Goal: Task Accomplishment & Management: Use online tool/utility

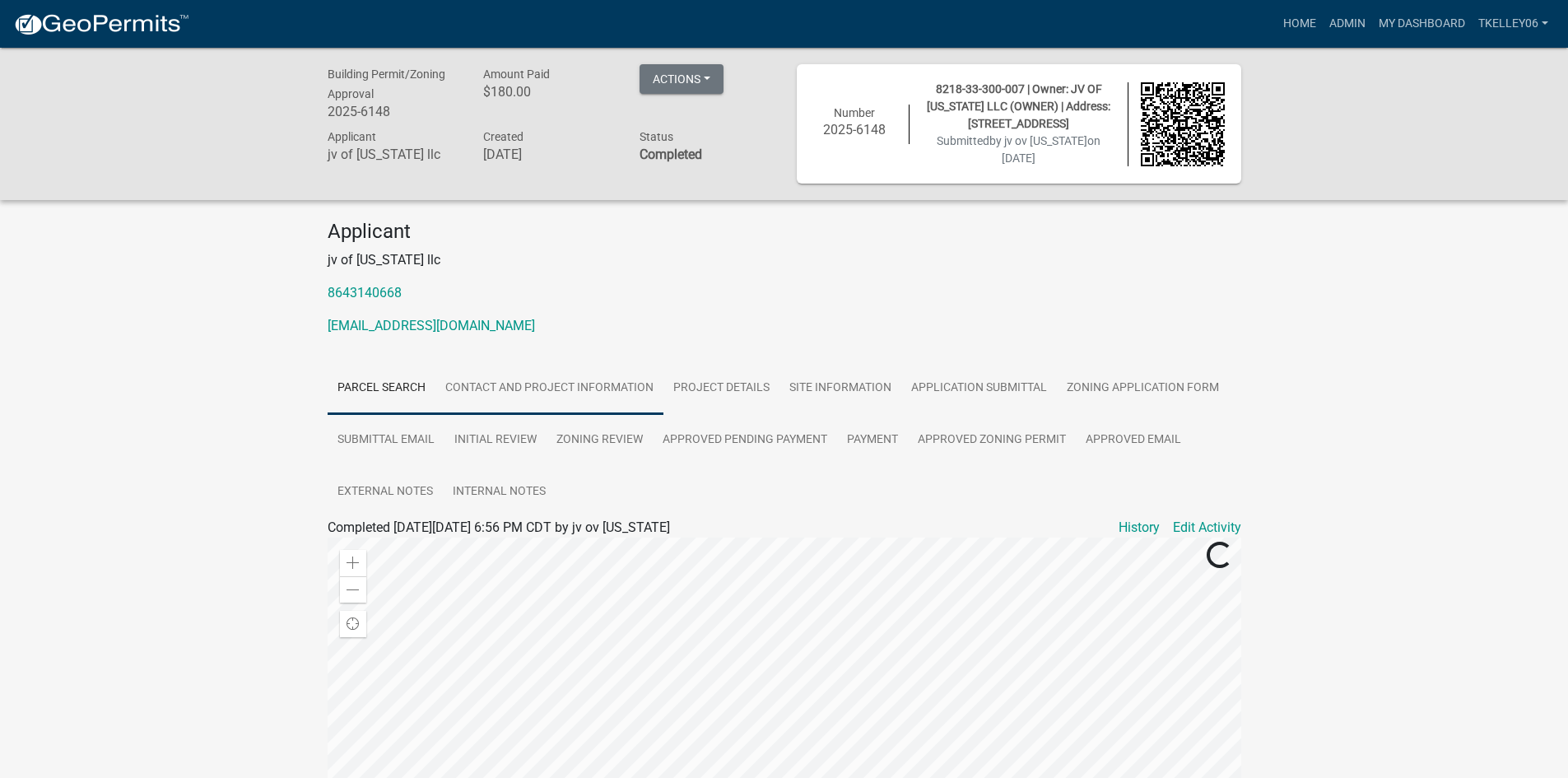
scroll to position [82, 0]
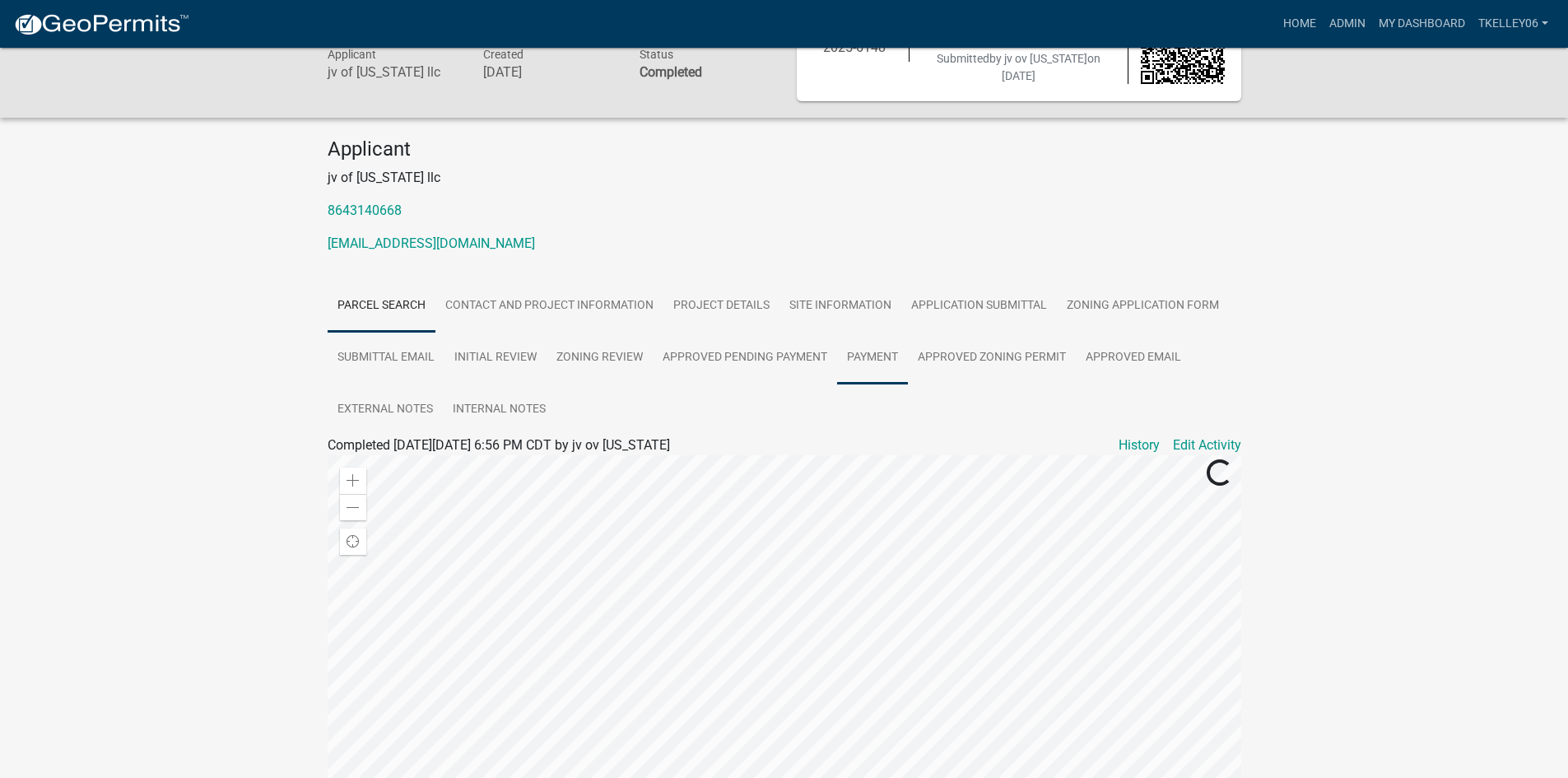
click at [879, 351] on link "Payment" at bounding box center [872, 358] width 70 height 52
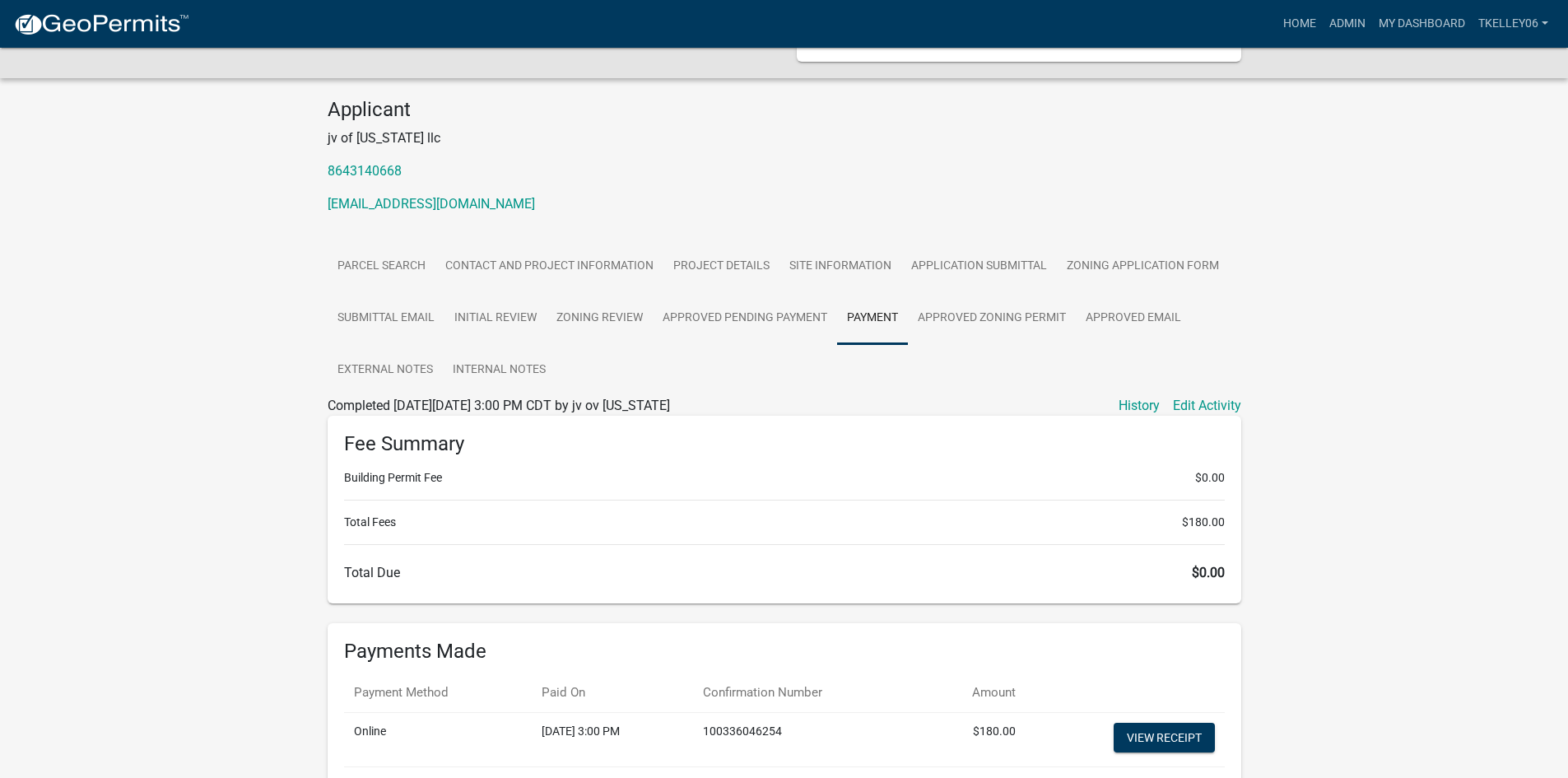
scroll to position [247, 0]
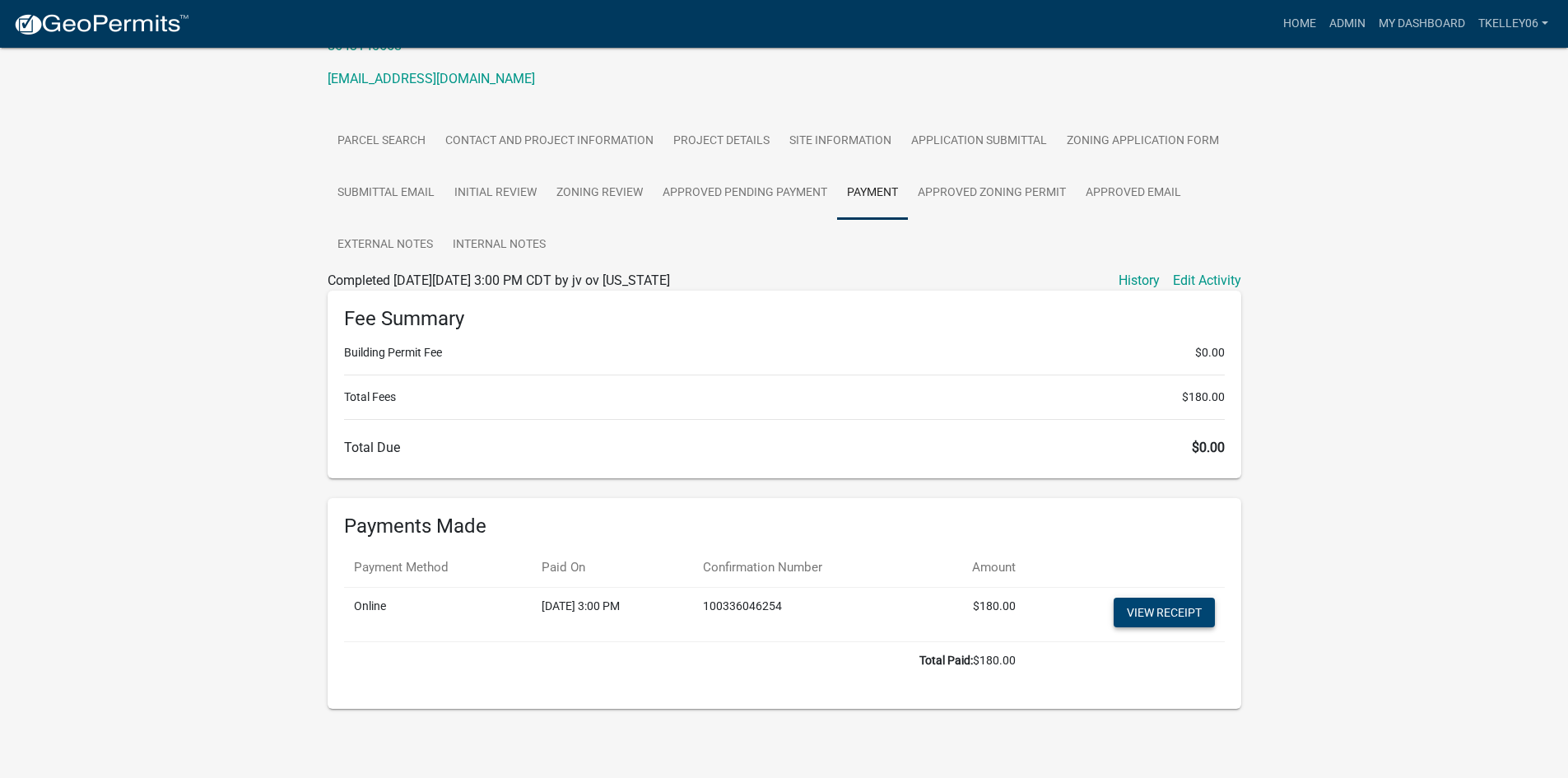
click at [1134, 607] on link "View receipt" at bounding box center [1164, 612] width 101 height 30
click at [700, 138] on link "Project Details" at bounding box center [721, 142] width 116 height 52
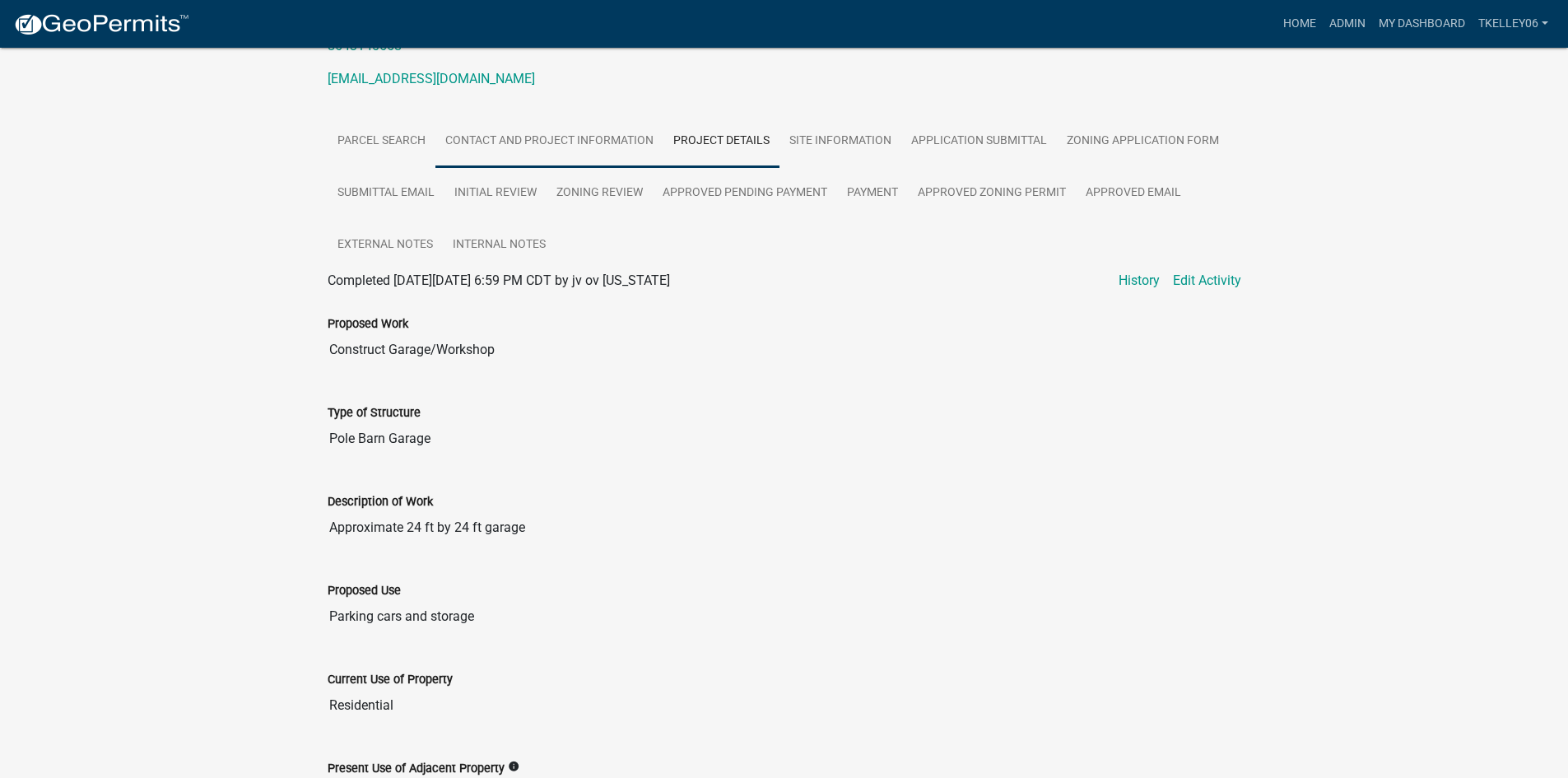
click at [552, 143] on link "Contact and Project Information" at bounding box center [549, 142] width 228 height 52
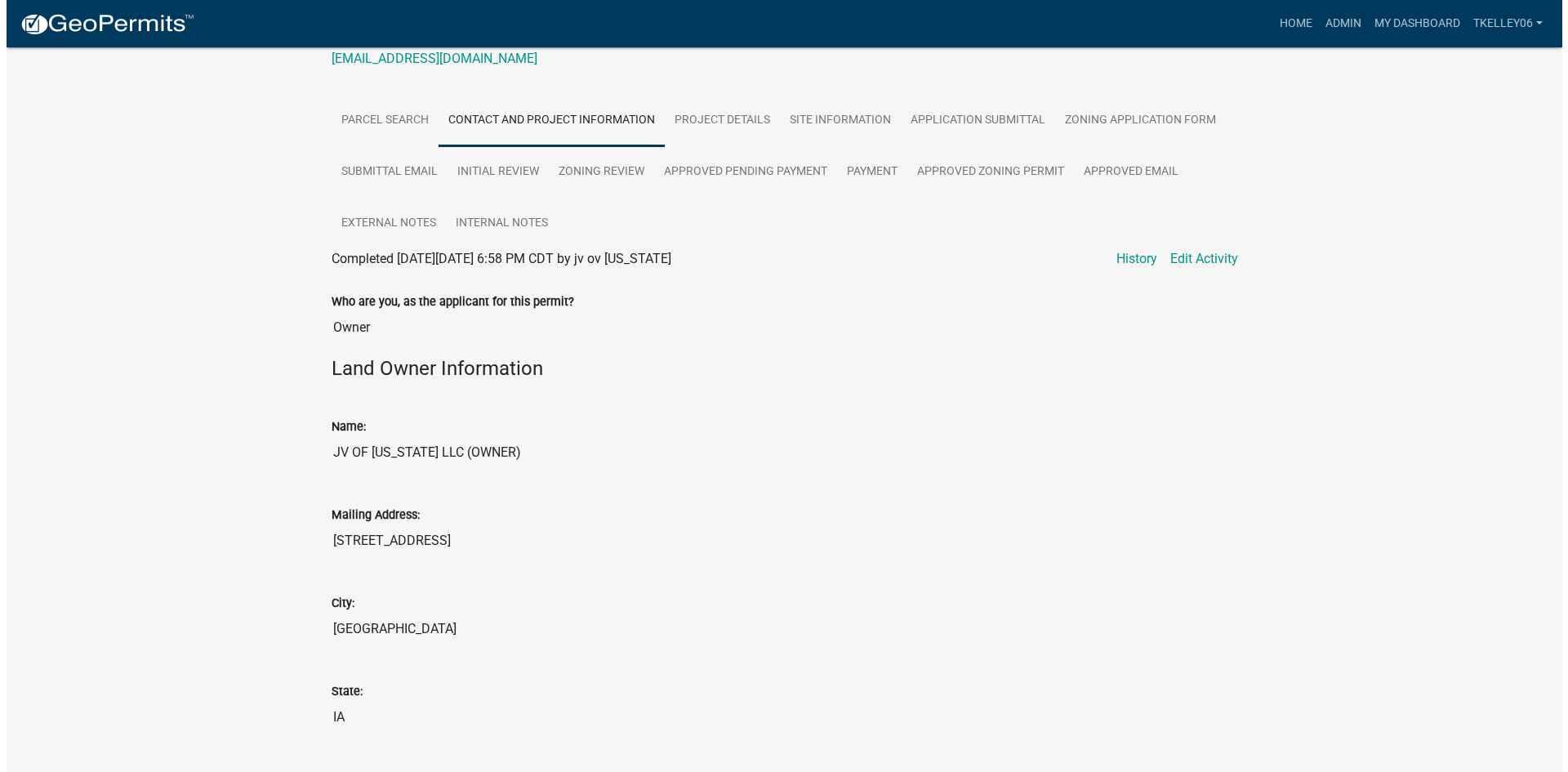
scroll to position [0, 0]
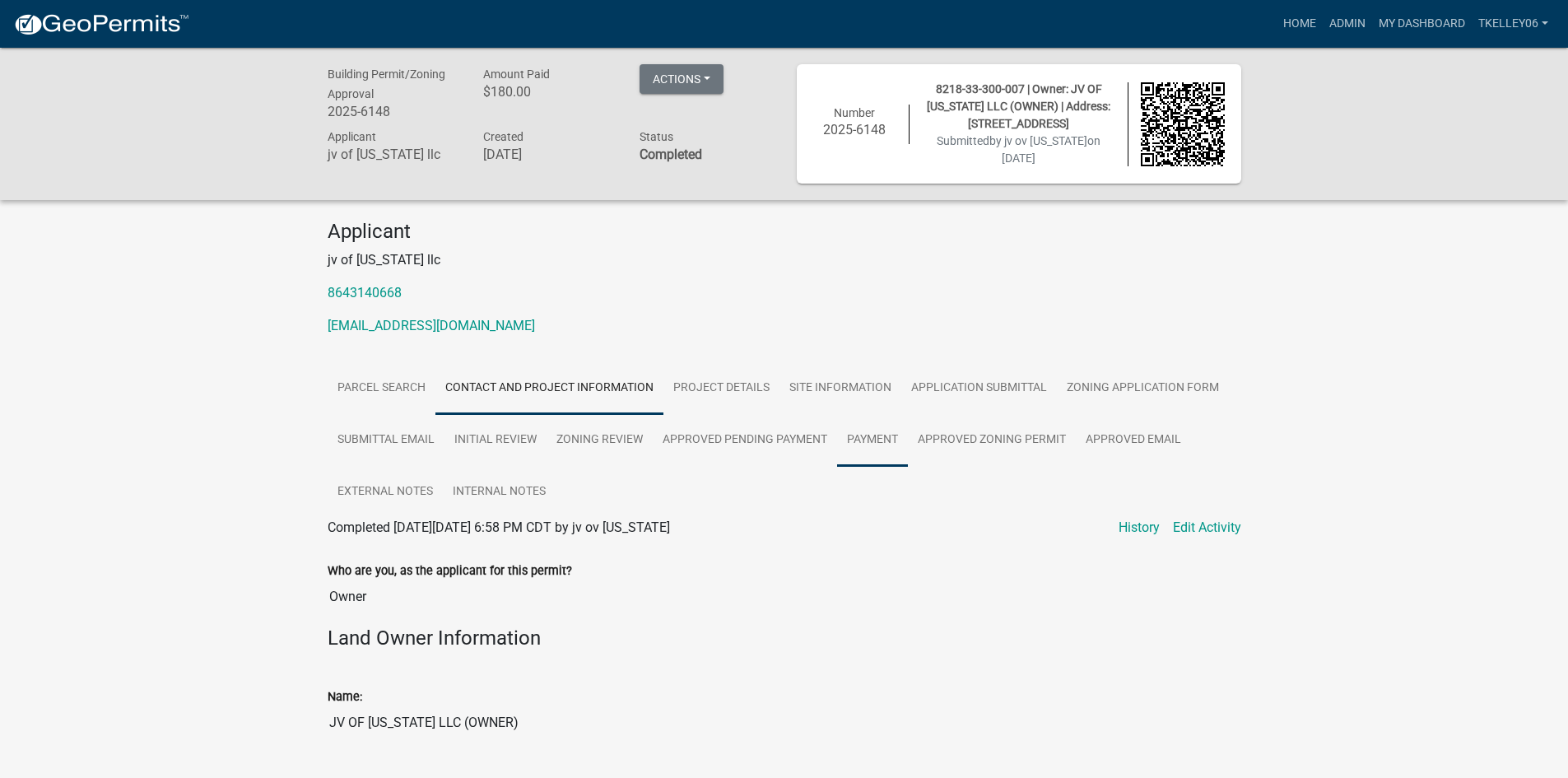
click at [875, 430] on link "Payment" at bounding box center [872, 440] width 70 height 52
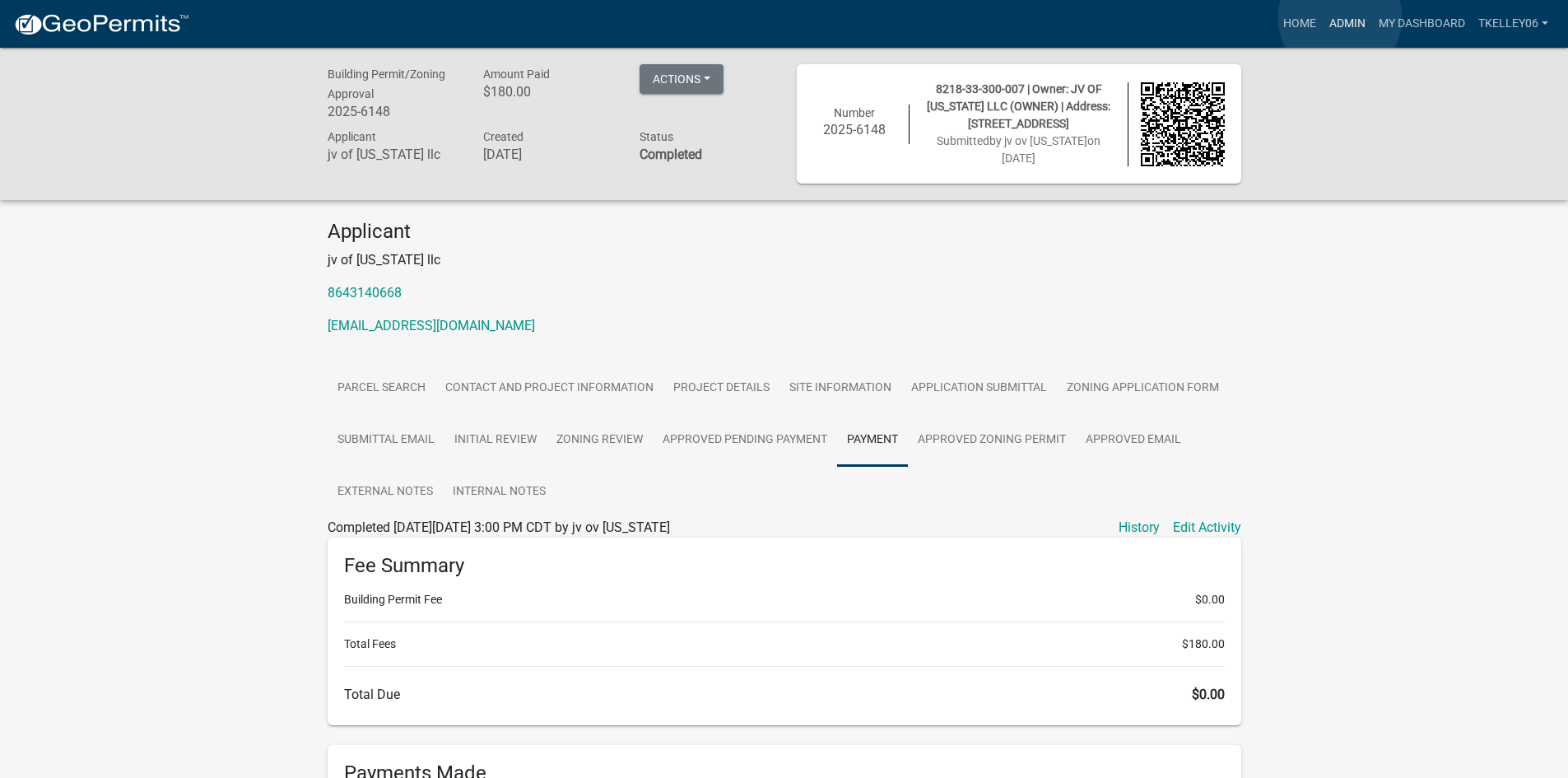
click at [1341, 18] on link "Admin" at bounding box center [1348, 23] width 50 height 32
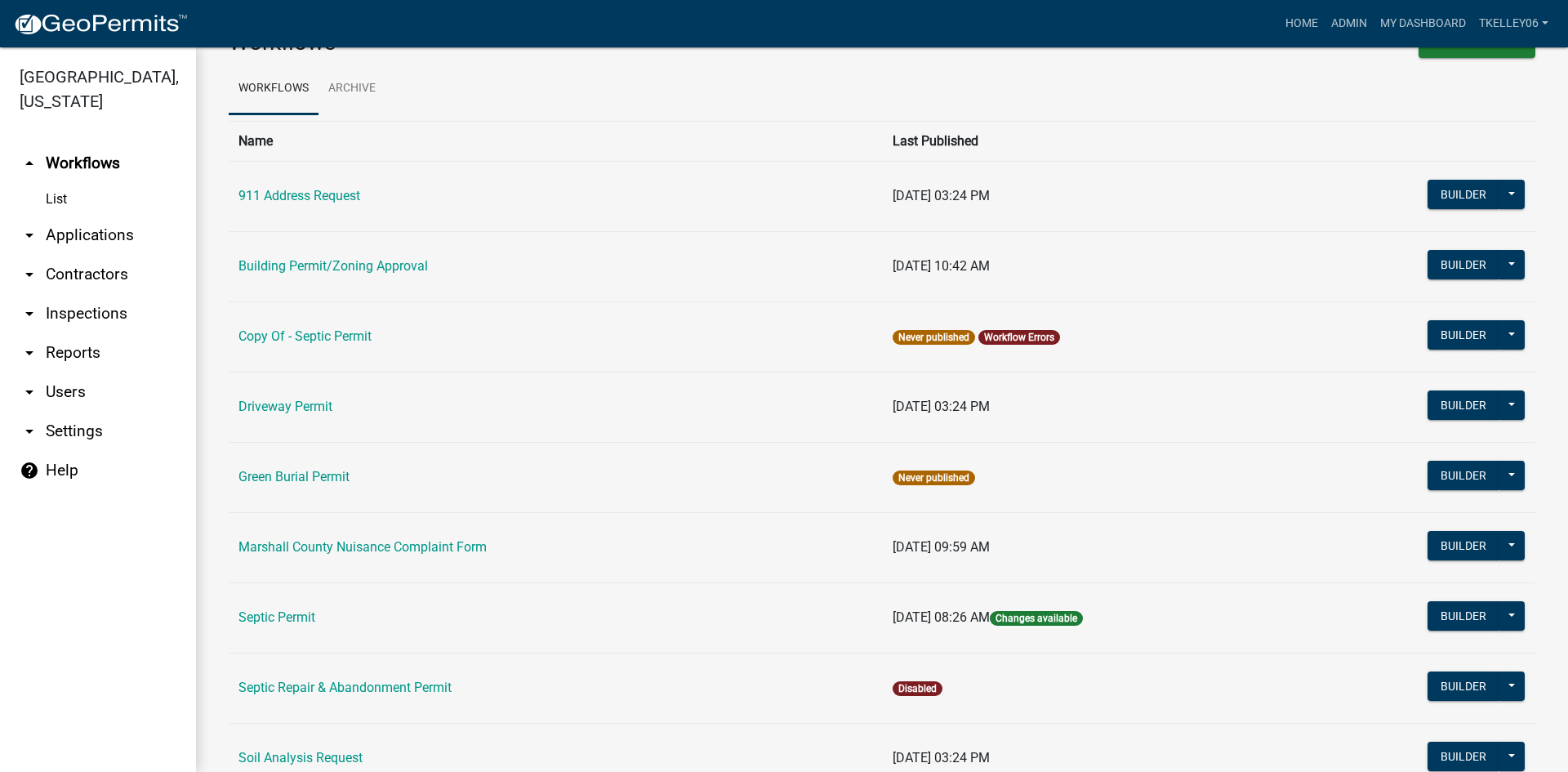
scroll to position [163, 0]
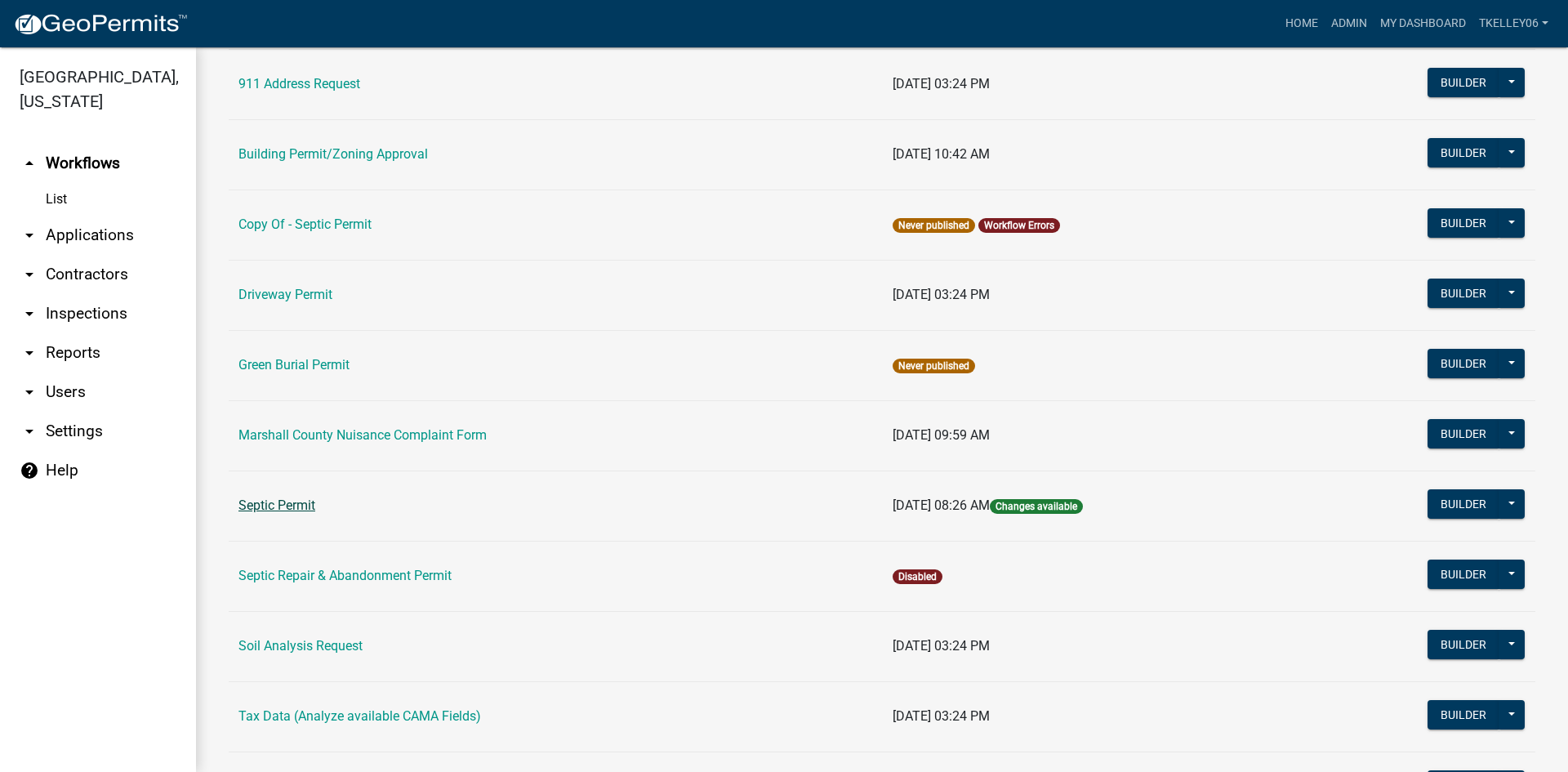
click at [290, 503] on link "Septic Permit" at bounding box center [277, 504] width 77 height 15
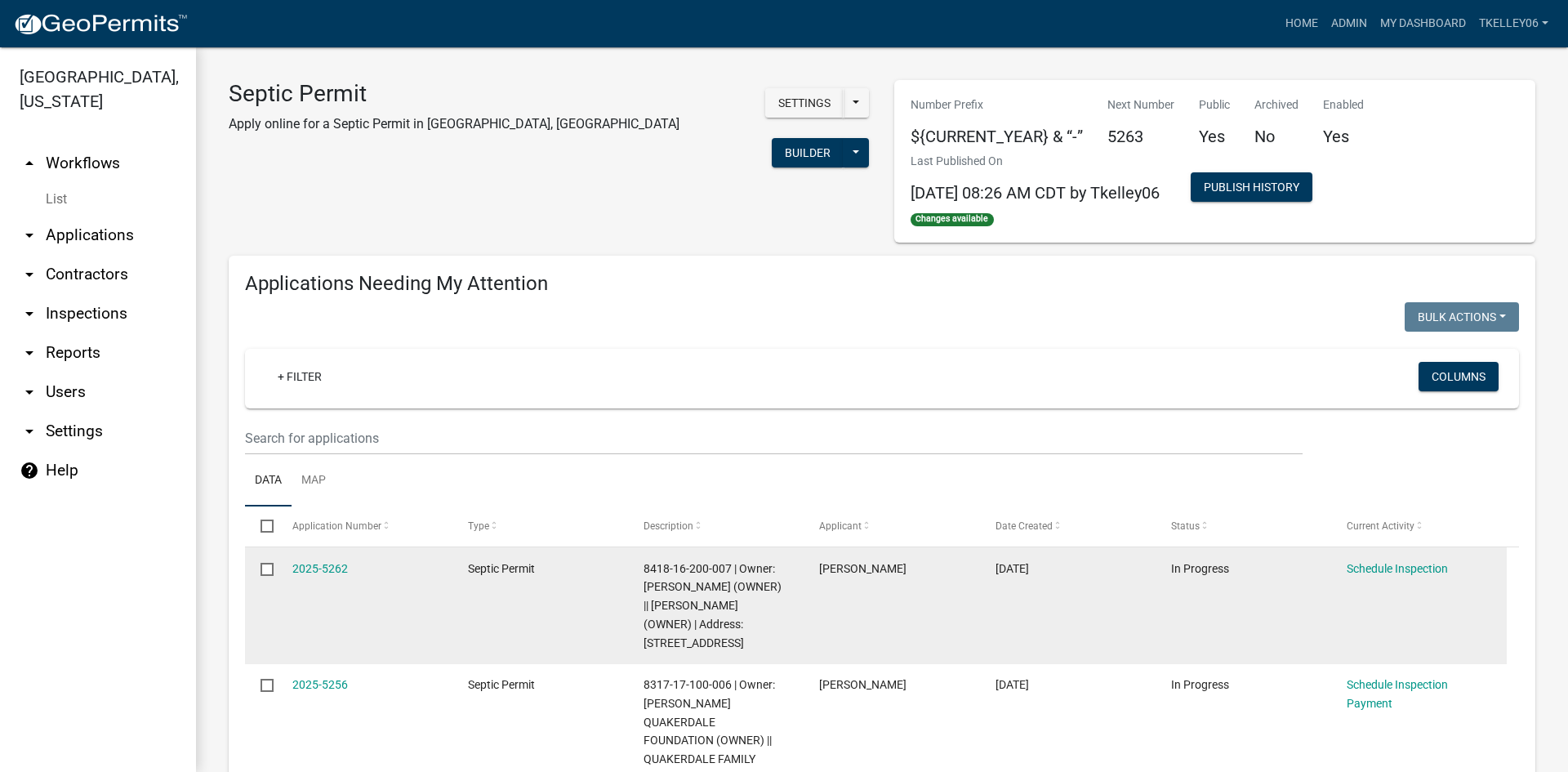
select select "3: 100"
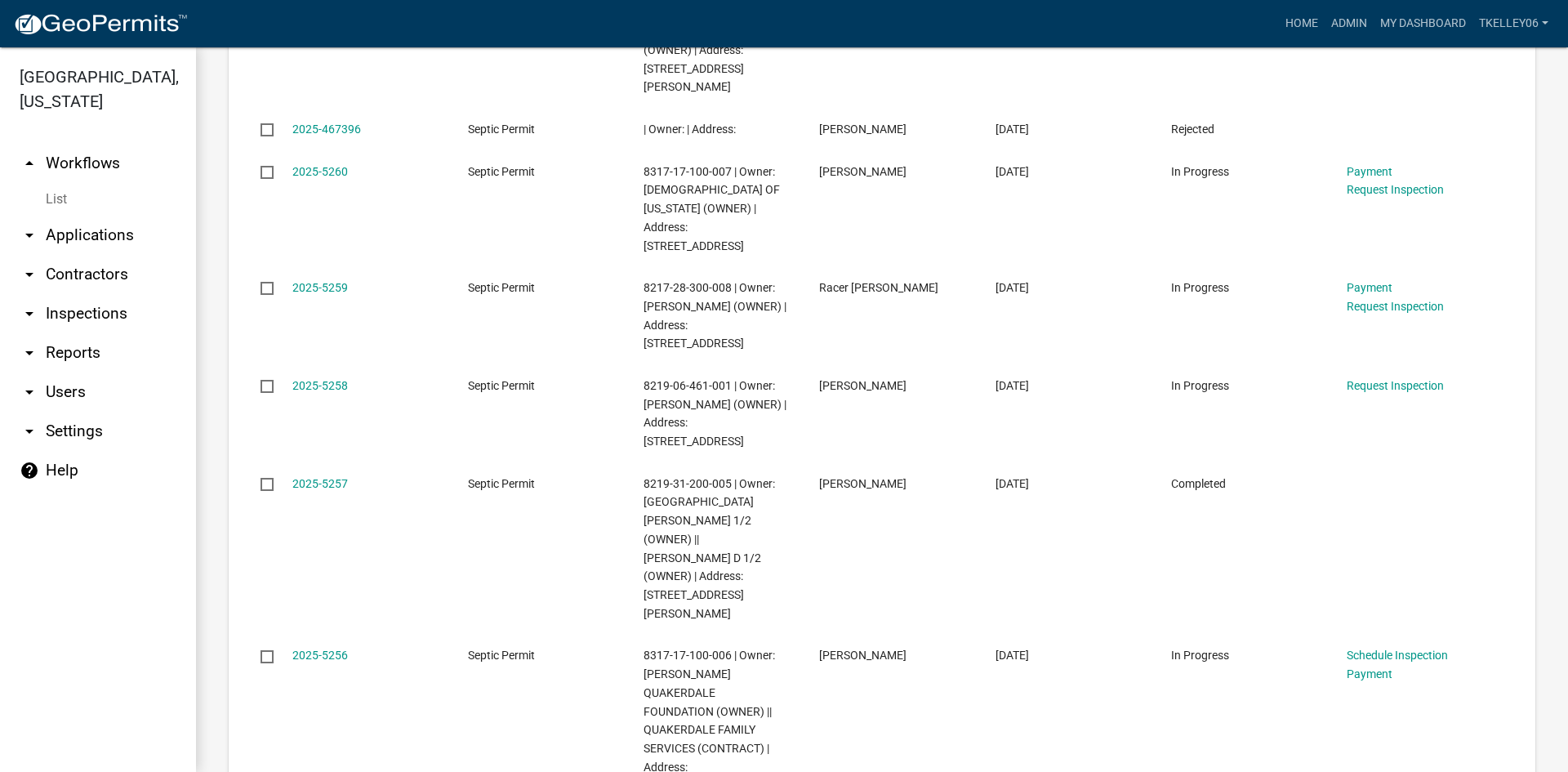
scroll to position [1471, 0]
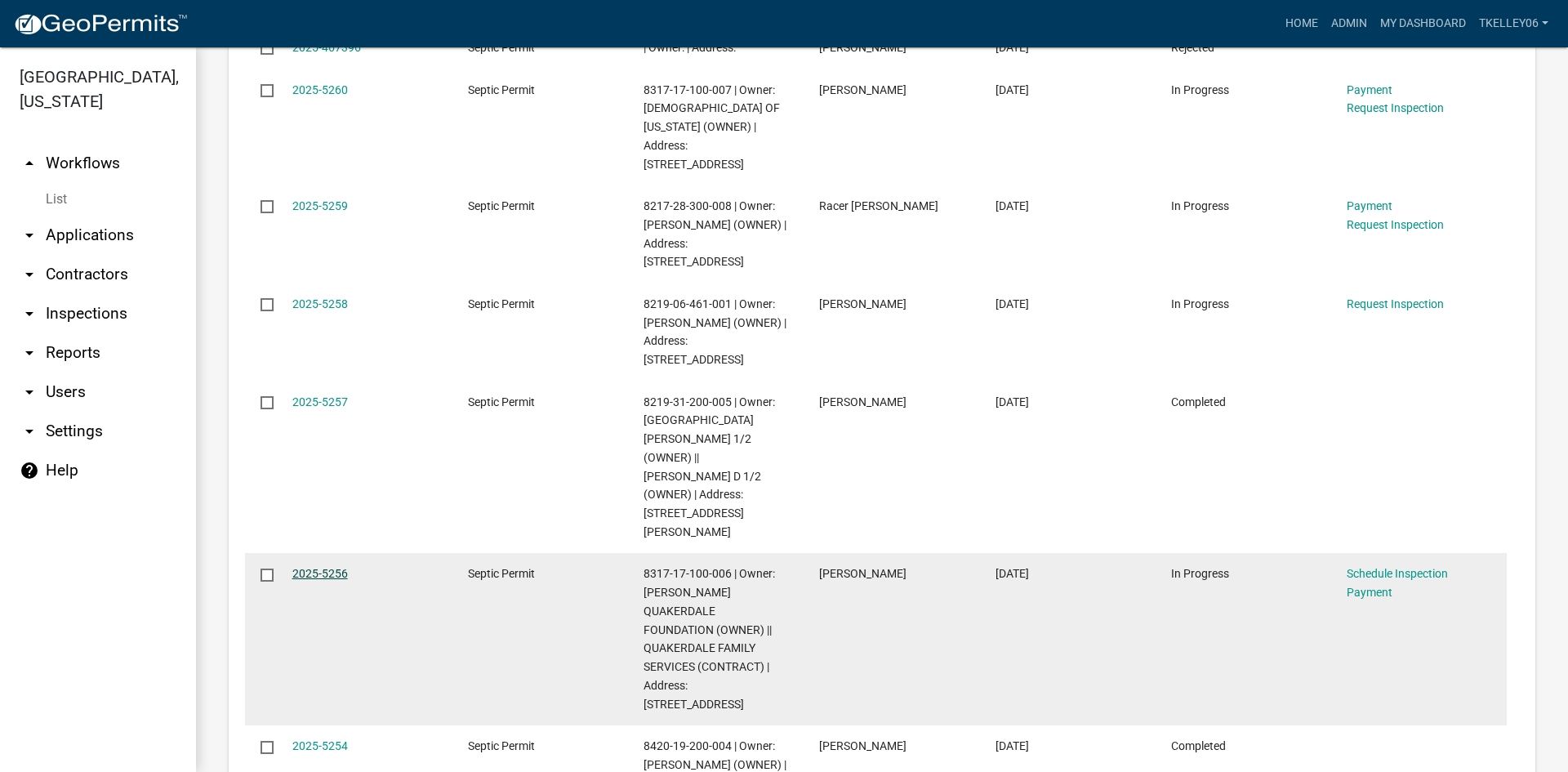
click at [321, 567] on link "2025-5256" at bounding box center [320, 573] width 56 height 13
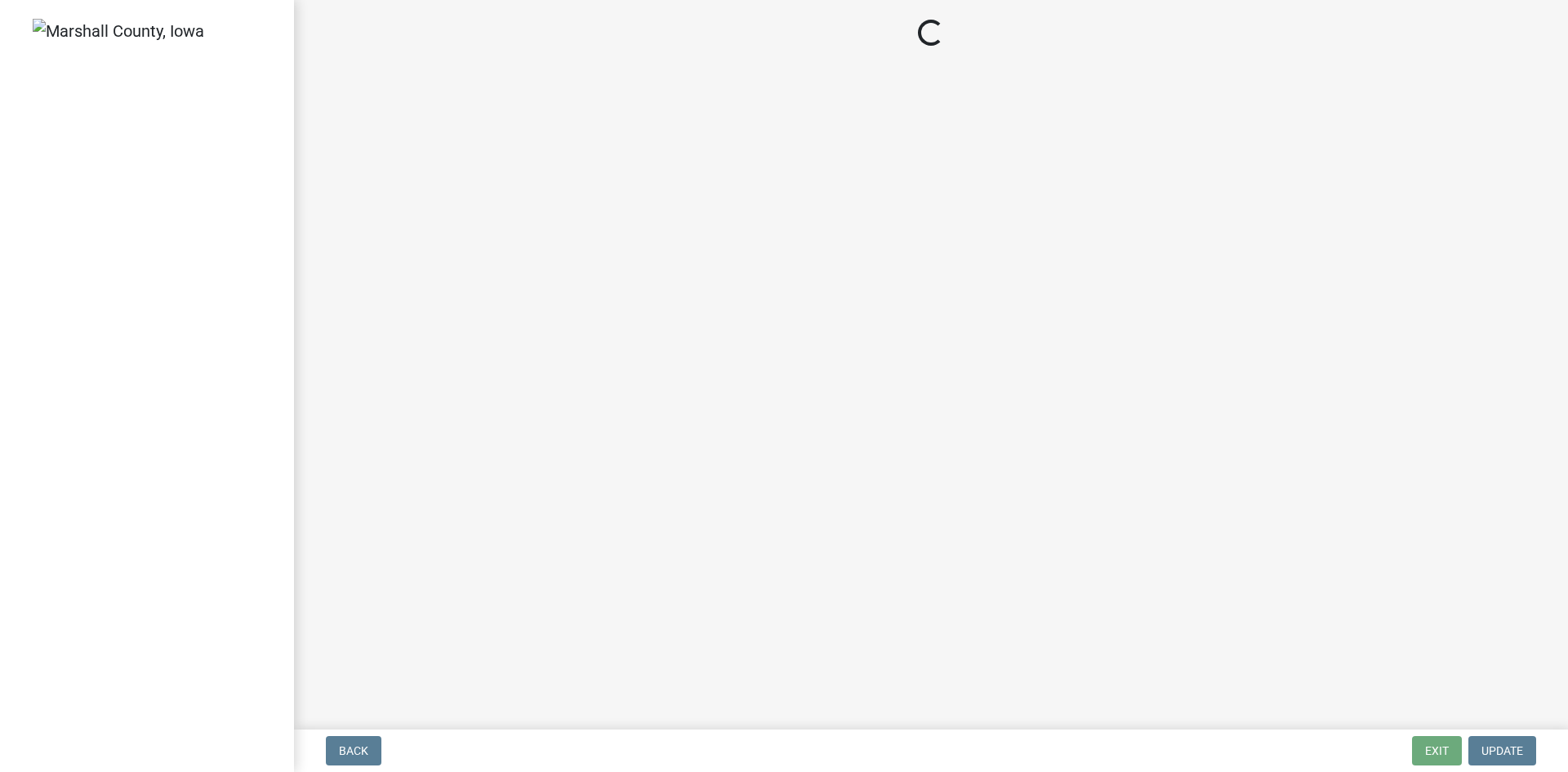
select select "3: 3"
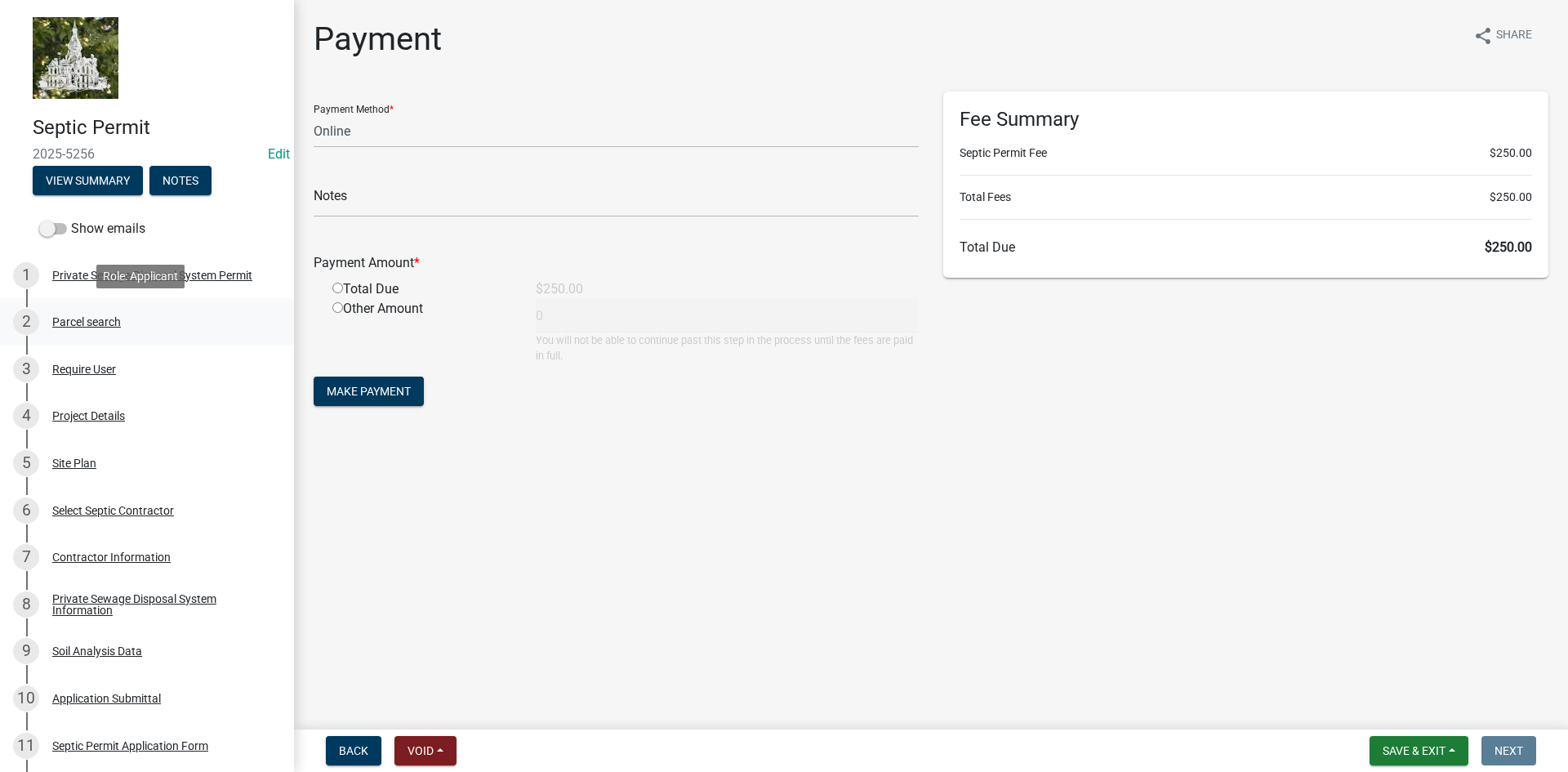
click at [88, 322] on div "Parcel search" at bounding box center [86, 322] width 69 height 12
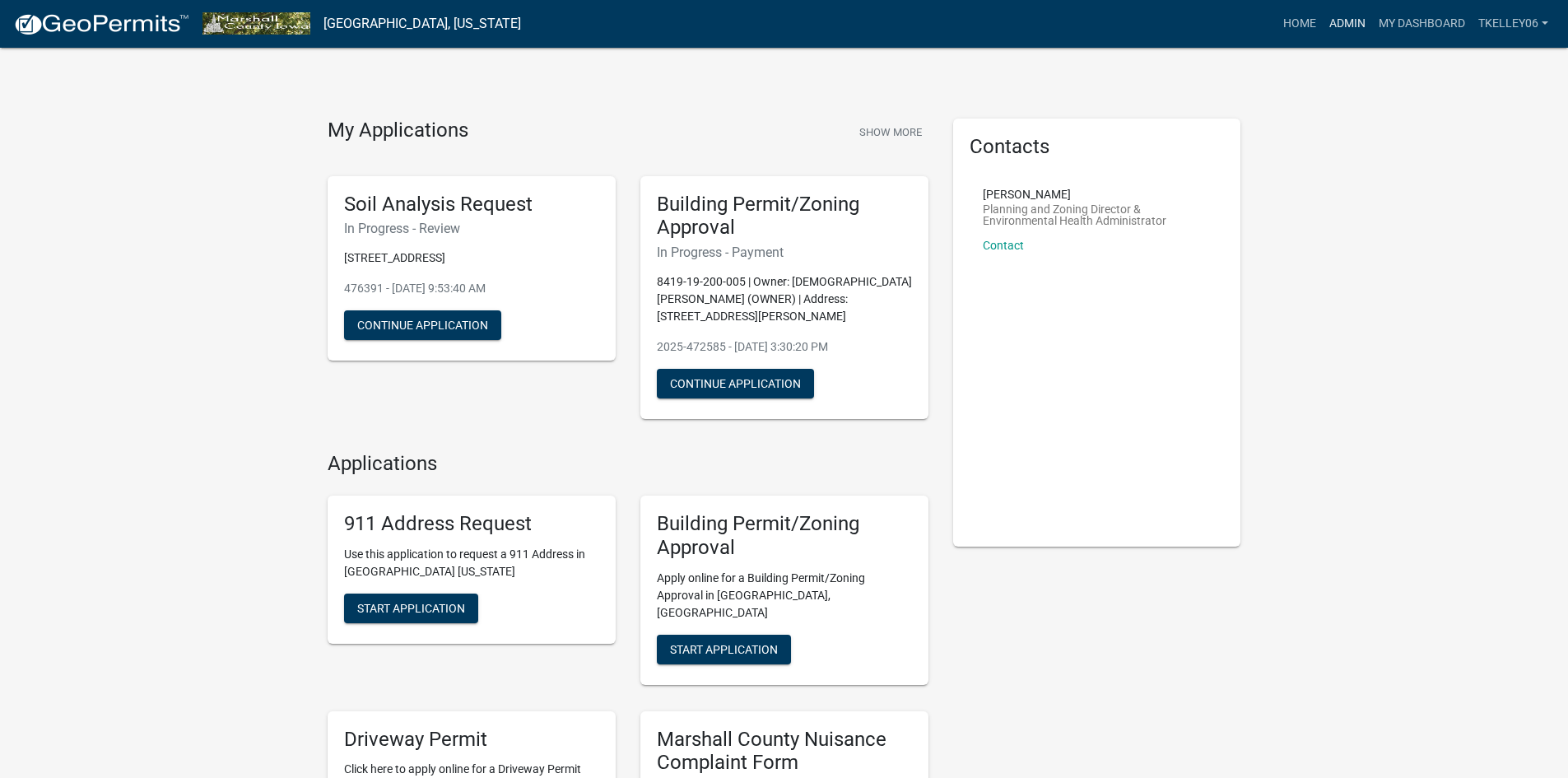
click at [1333, 23] on link "Admin" at bounding box center [1348, 23] width 50 height 32
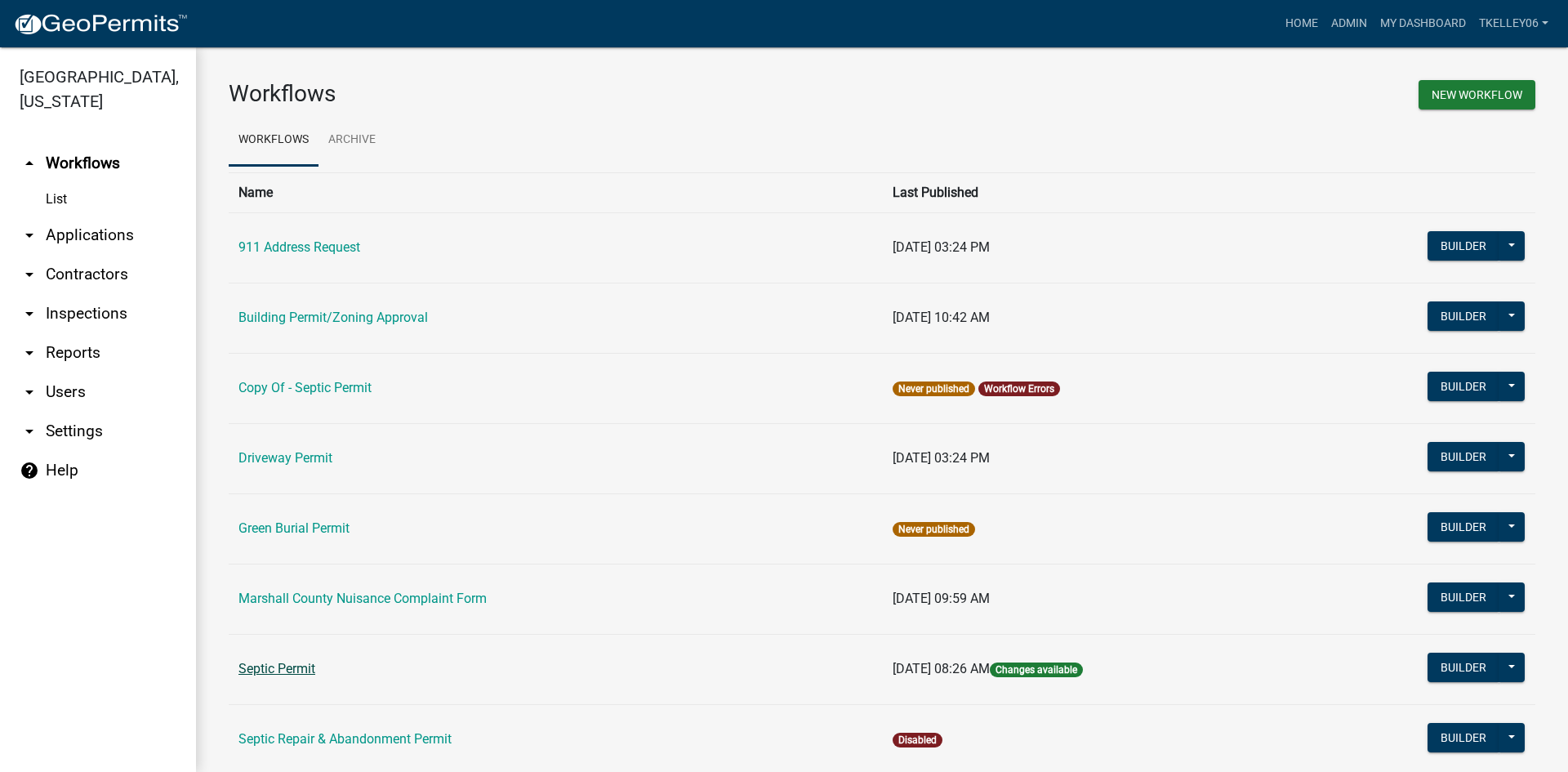
click at [278, 663] on link "Septic Permit" at bounding box center [277, 668] width 77 height 15
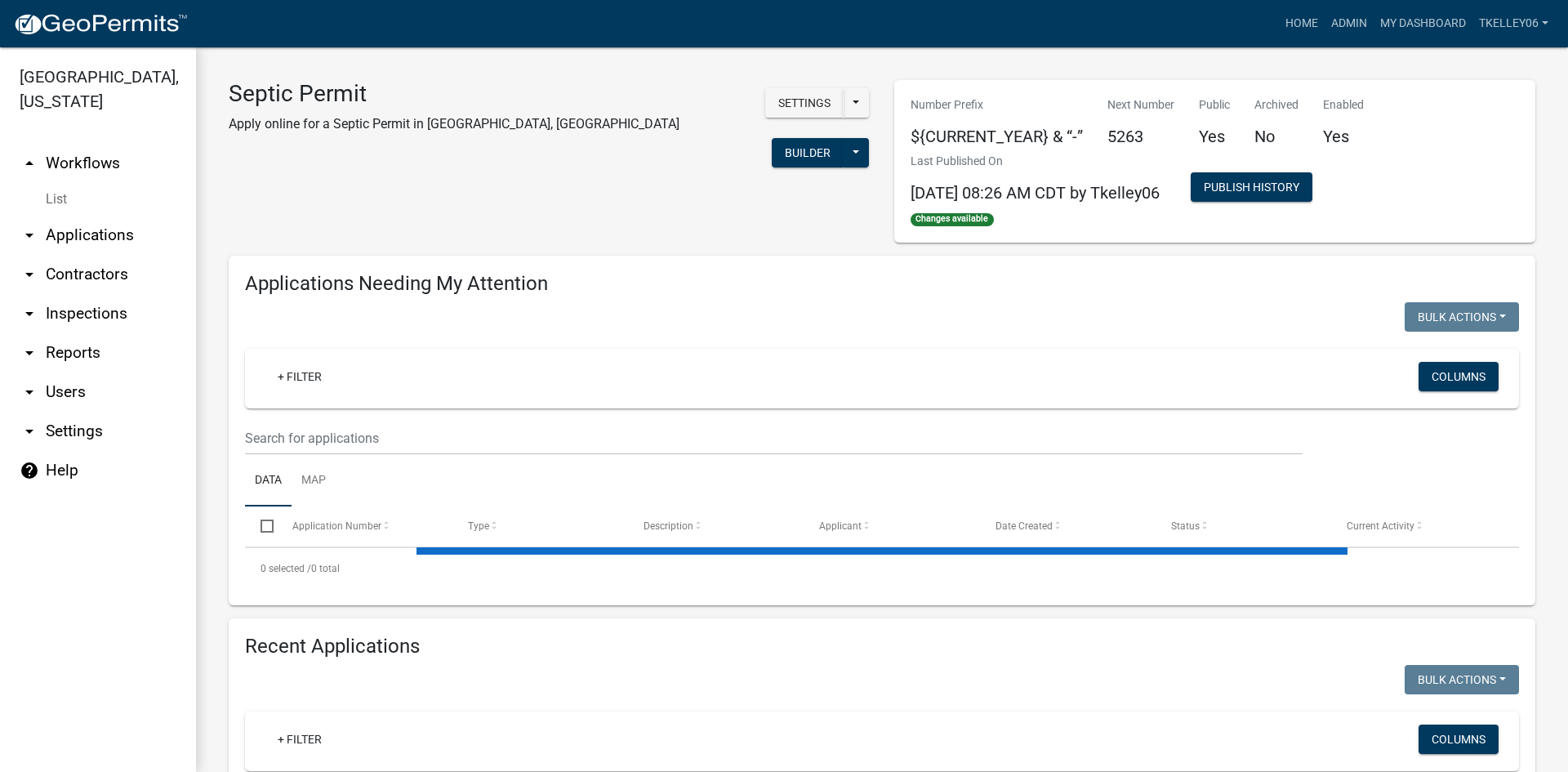
select select "3: 100"
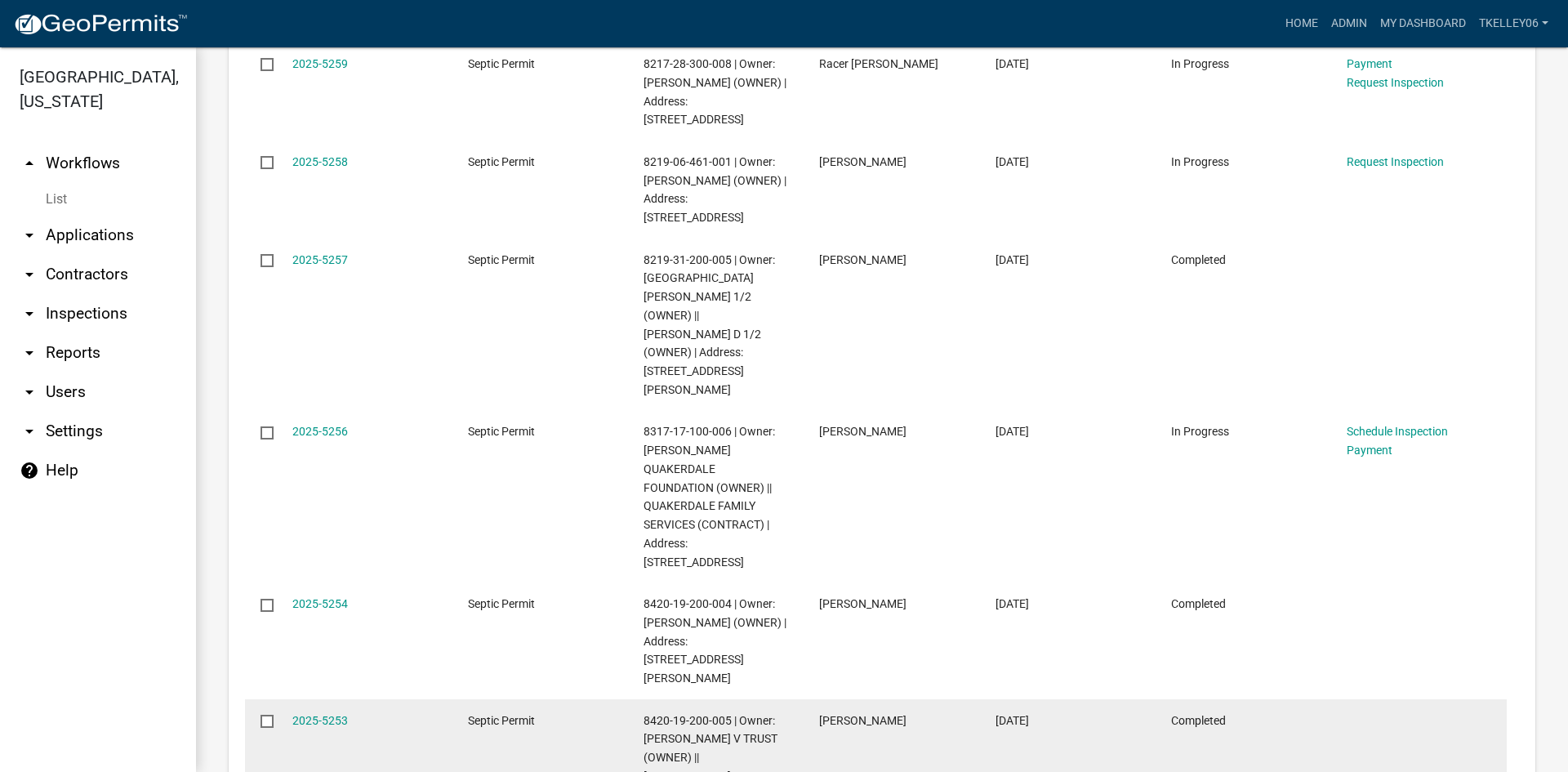
scroll to position [1552, 0]
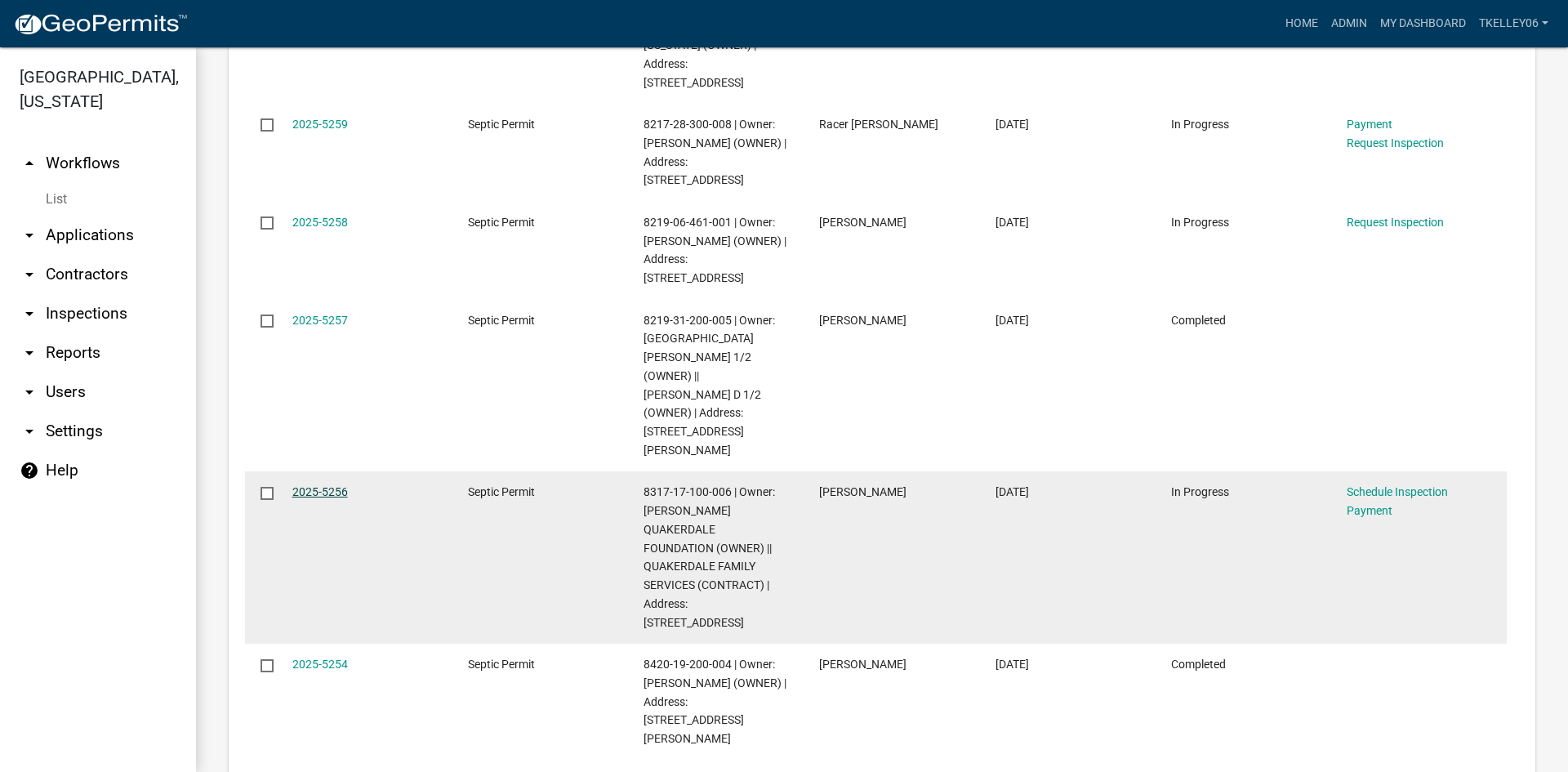
click at [338, 485] on link "2025-5256" at bounding box center [320, 492] width 56 height 13
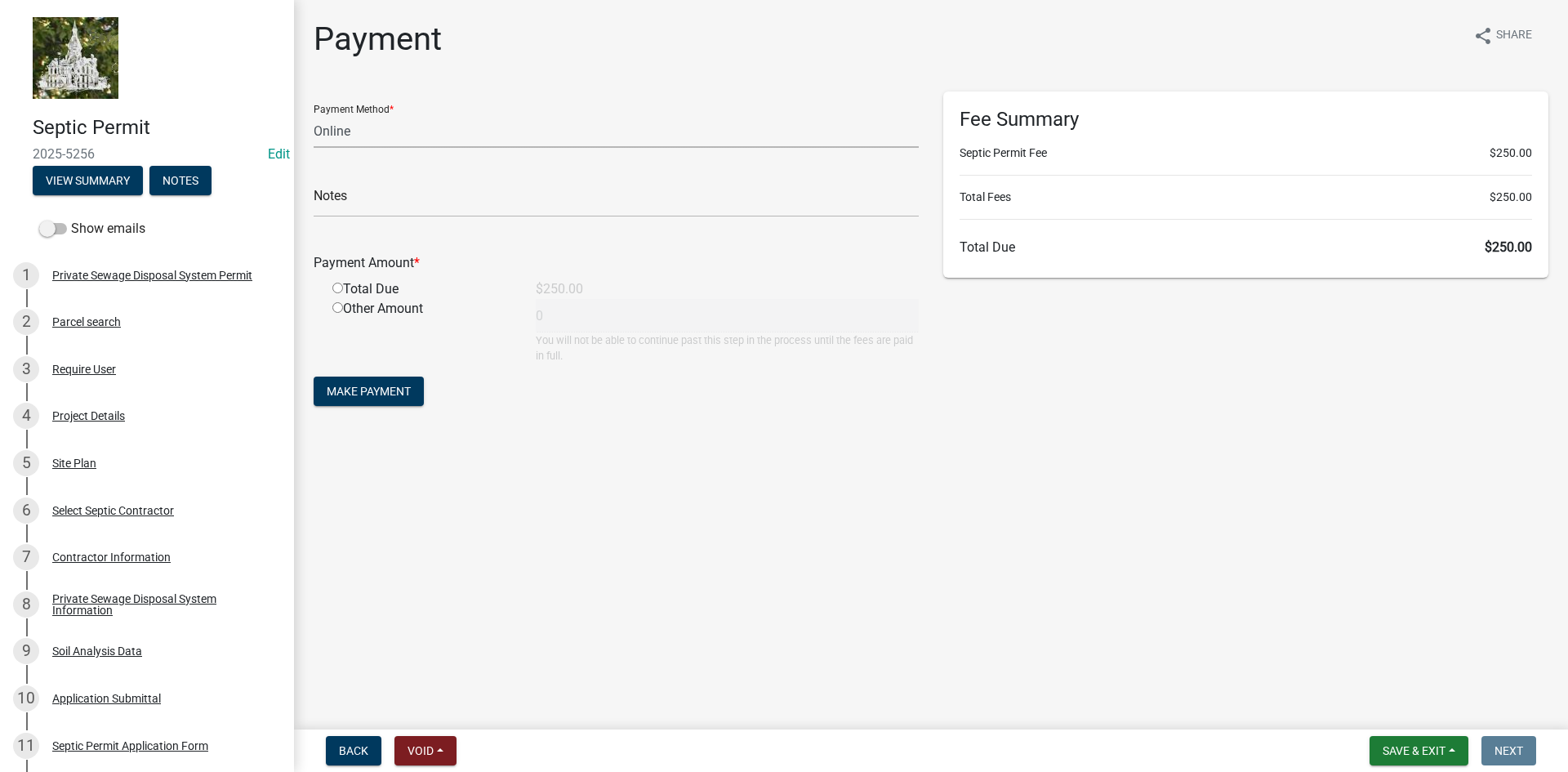
click at [358, 135] on select "Credit Card POS Check Cash Online" at bounding box center [616, 131] width 605 height 33
select select "1: 0"
click at [313, 115] on select "Credit Card POS Check Cash Online" at bounding box center [616, 131] width 605 height 33
click at [383, 199] on input "text" at bounding box center [616, 200] width 605 height 33
type input "4533"
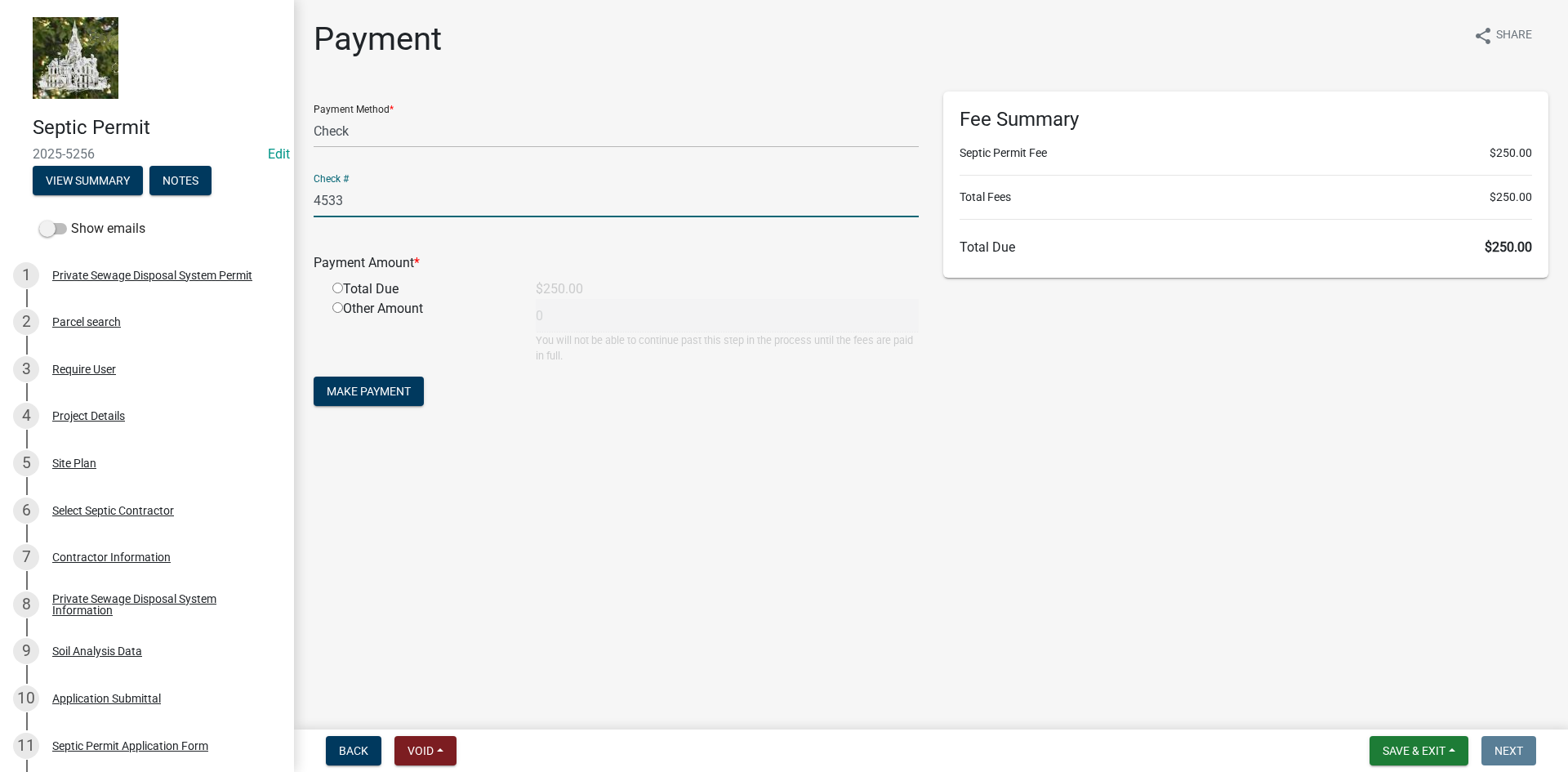
click at [339, 286] on input "radio" at bounding box center [338, 288] width 11 height 11
radio input "true"
type input "250"
click at [357, 389] on span "Make Payment" at bounding box center [369, 391] width 84 height 13
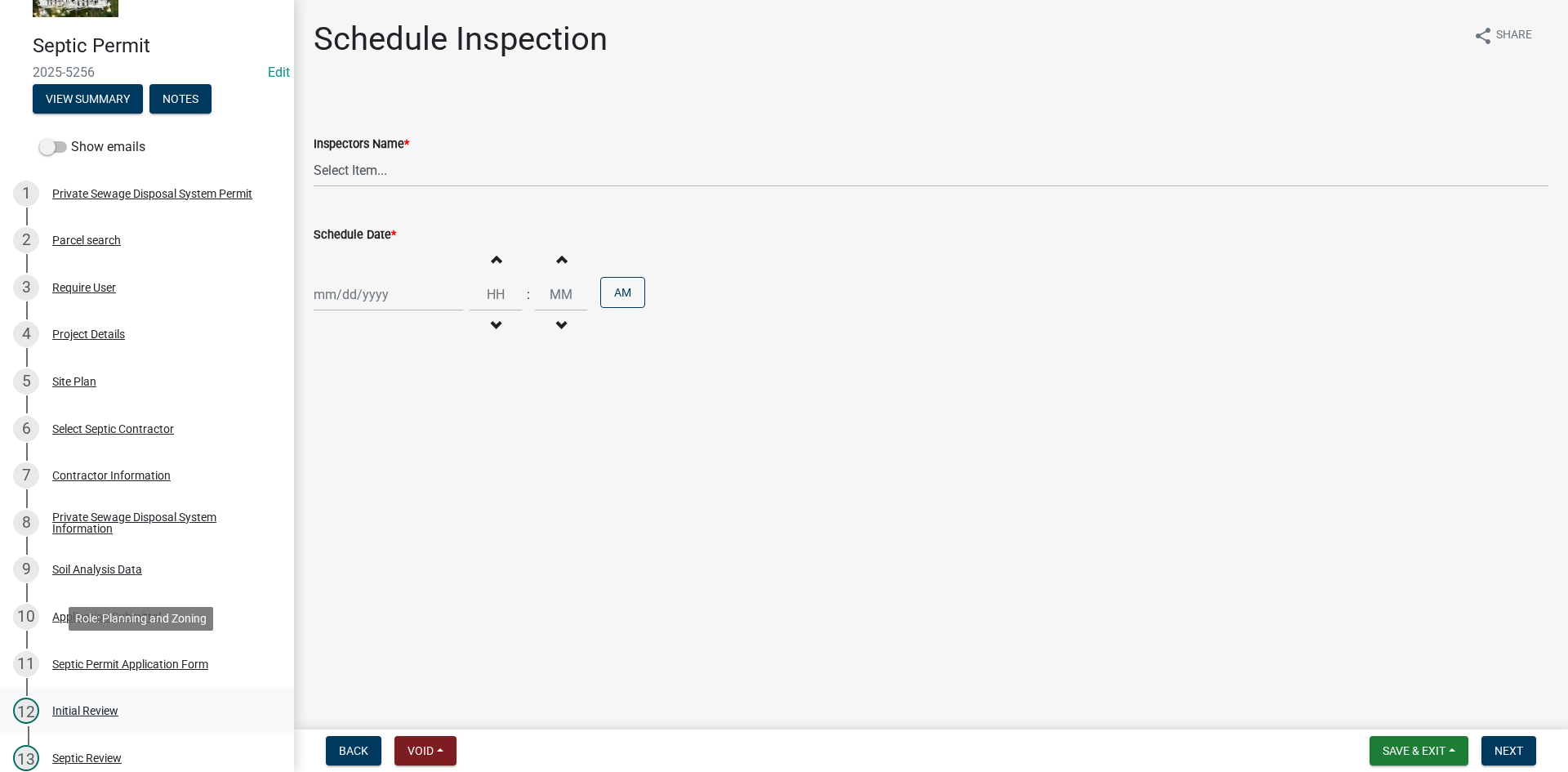
scroll to position [327, 0]
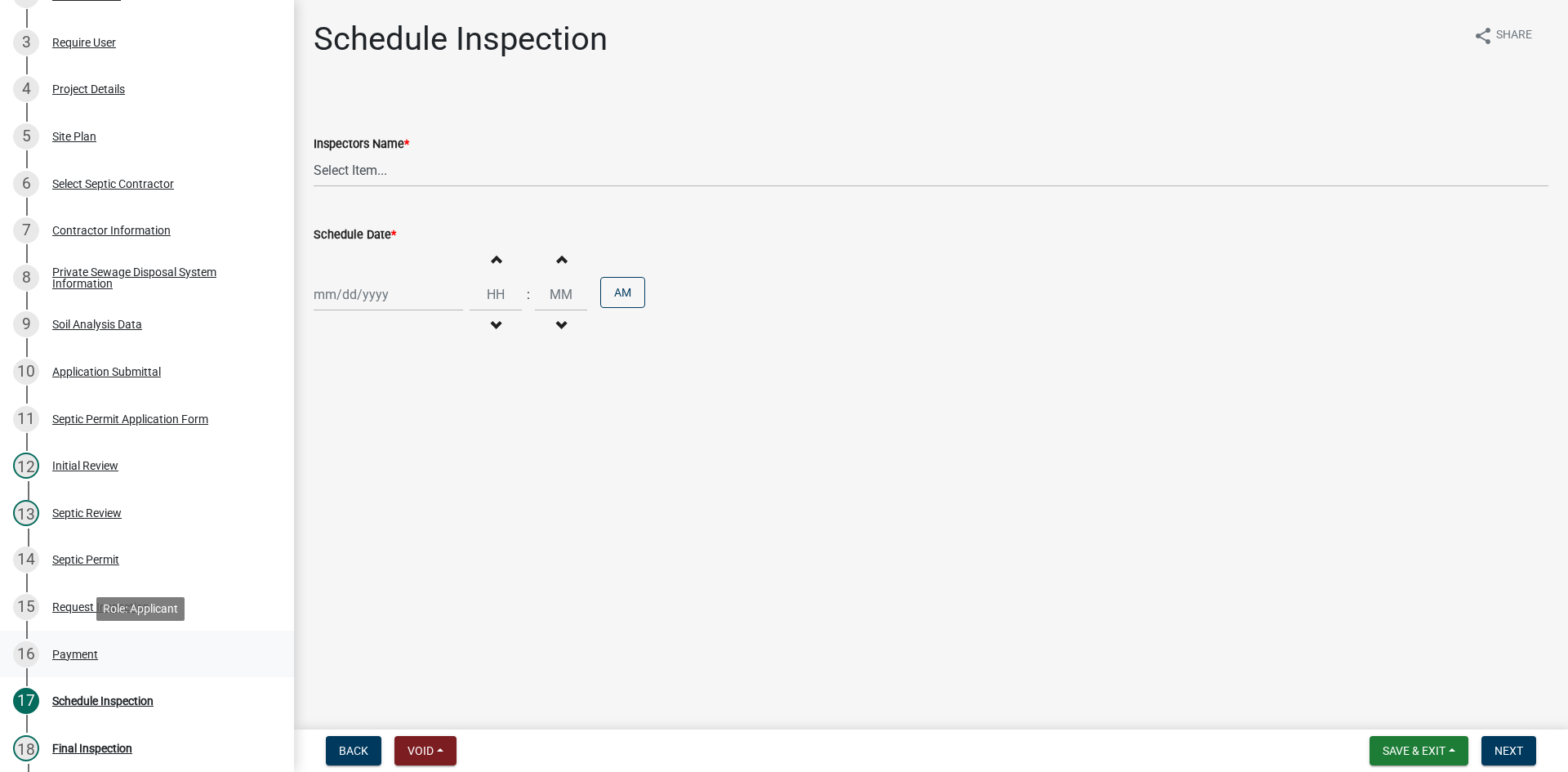
click at [83, 648] on div "Payment" at bounding box center [74, 654] width 46 height 12
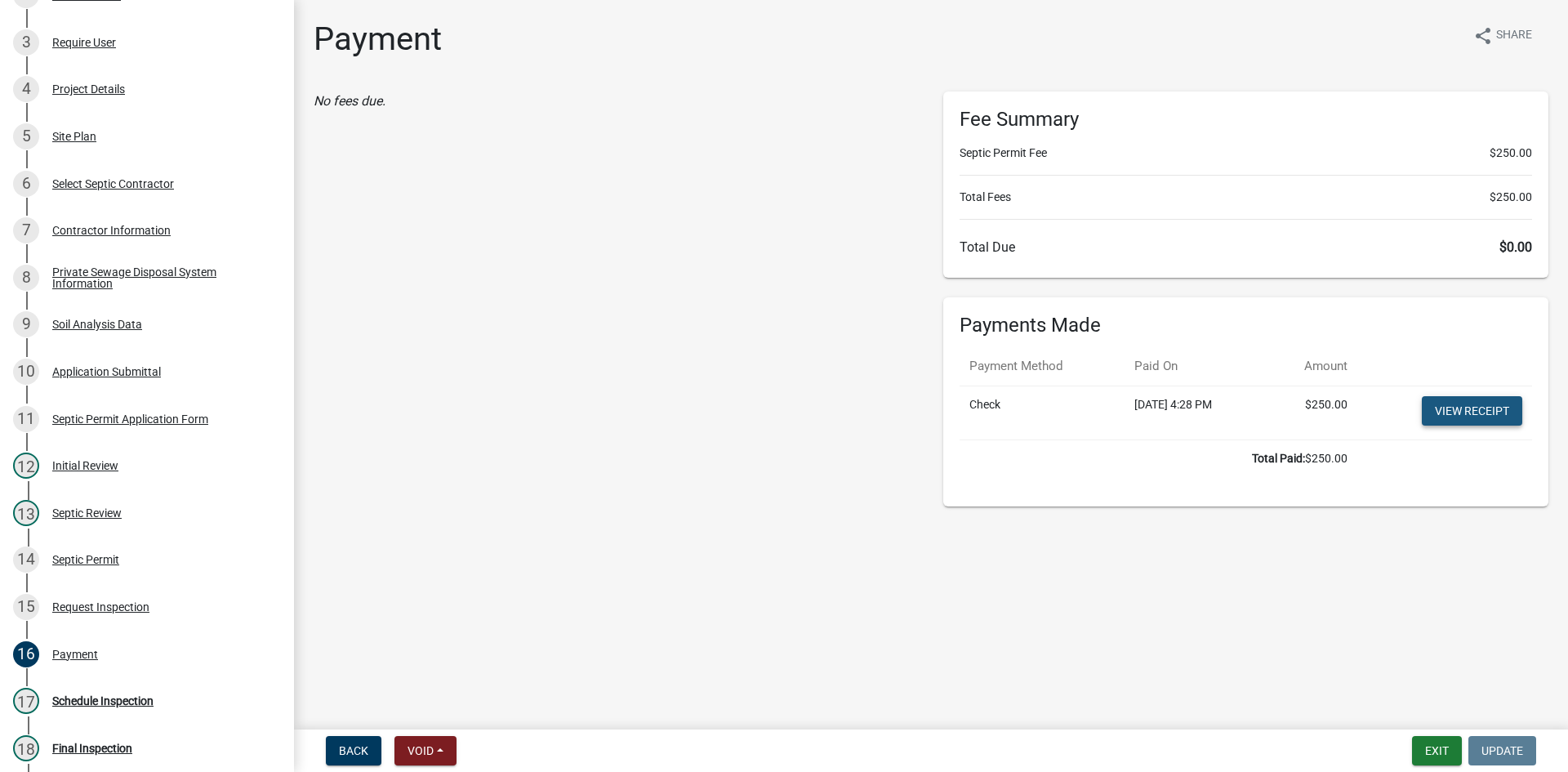
click at [1435, 411] on link "View receipt" at bounding box center [1472, 410] width 100 height 30
